Goal: Find specific page/section: Find specific page/section

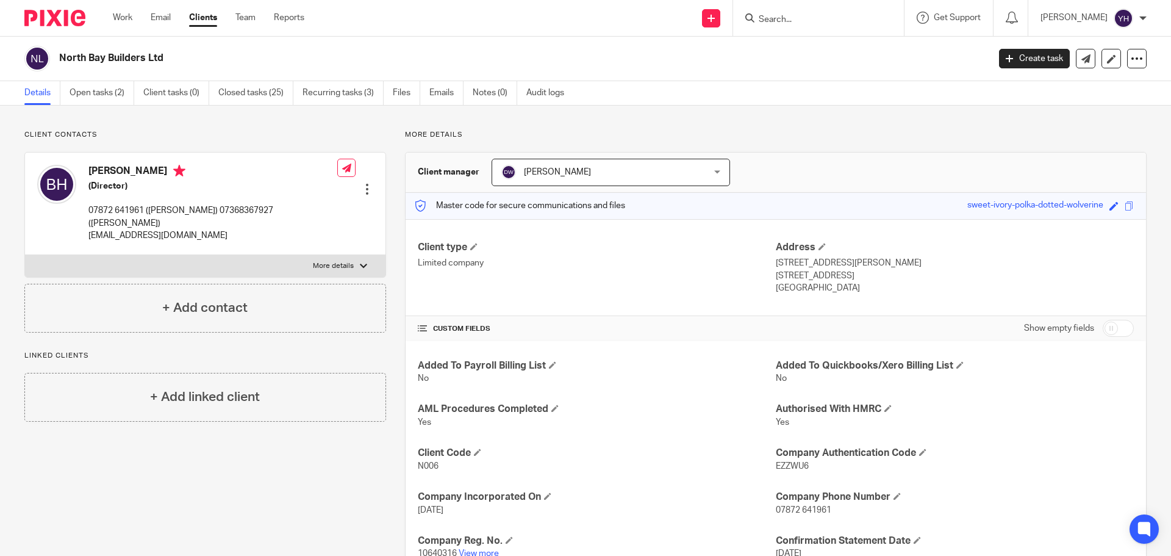
click at [816, 12] on form at bounding box center [823, 17] width 130 height 15
click at [793, 24] on input "Search" at bounding box center [813, 20] width 110 height 11
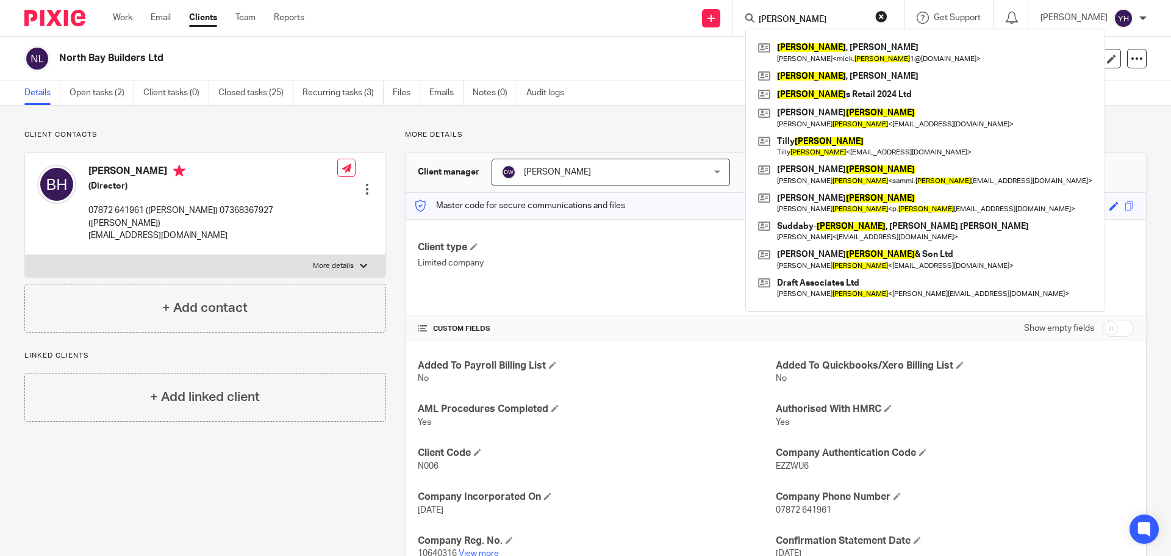
type input "smith"
click button "submit" at bounding box center [0, 0] width 0 height 0
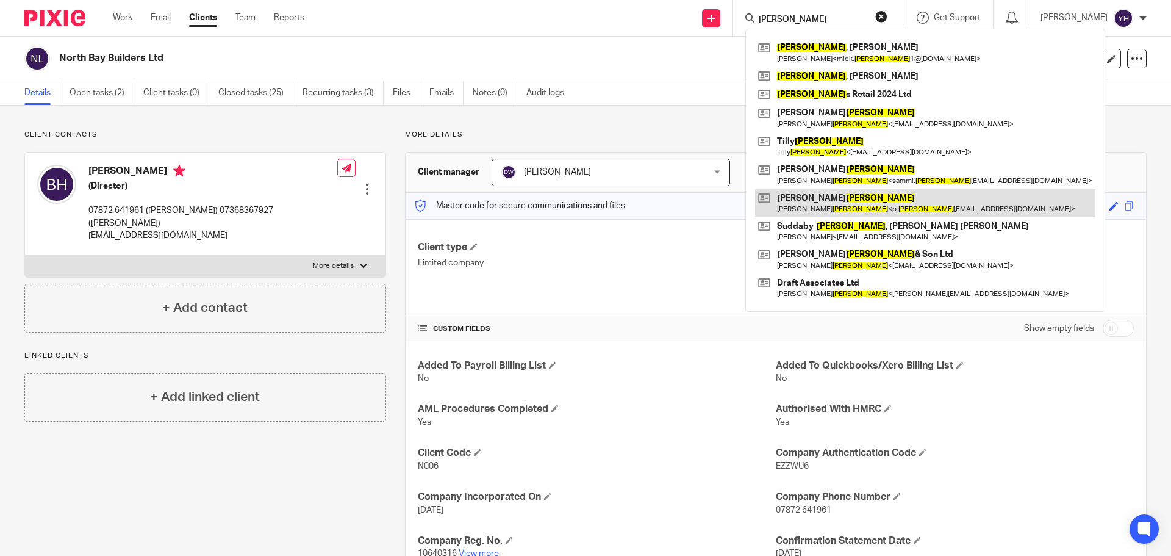
click at [804, 200] on link at bounding box center [925, 203] width 340 height 28
